Goal: Find specific page/section: Find specific page/section

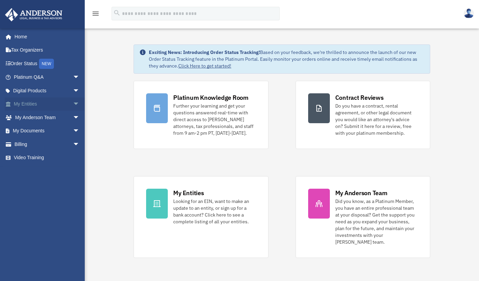
click at [20, 102] on link "My Entities arrow_drop_down" at bounding box center [47, 104] width 85 height 14
click at [73, 103] on span "arrow_drop_down" at bounding box center [80, 104] width 14 height 14
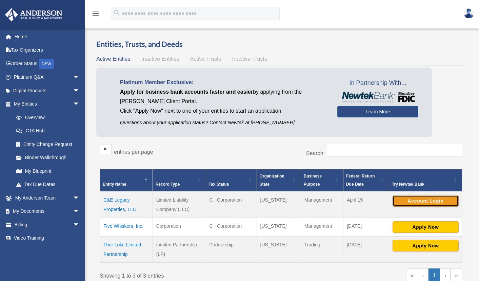
click at [424, 199] on button "Account Login" at bounding box center [426, 201] width 66 height 12
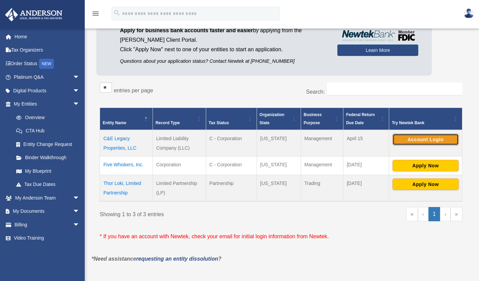
scroll to position [62, 0]
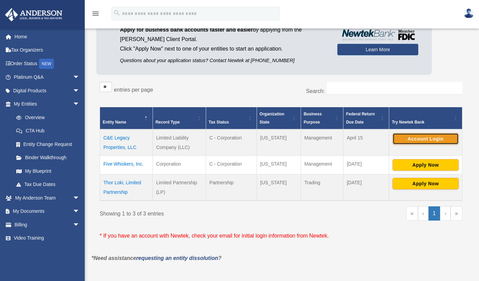
click at [418, 136] on button "Account Login" at bounding box center [426, 139] width 66 height 12
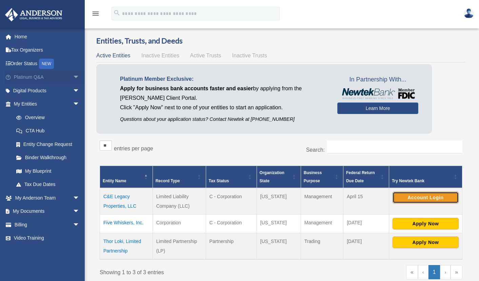
scroll to position [0, 0]
